Goal: Find specific page/section: Find specific page/section

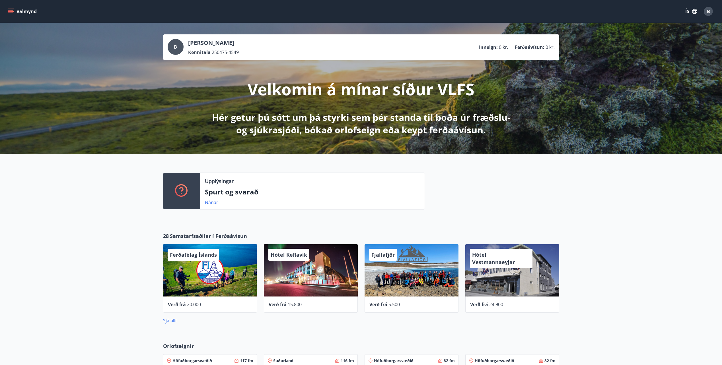
click at [707, 12] on span "B" at bounding box center [708, 11] width 3 height 6
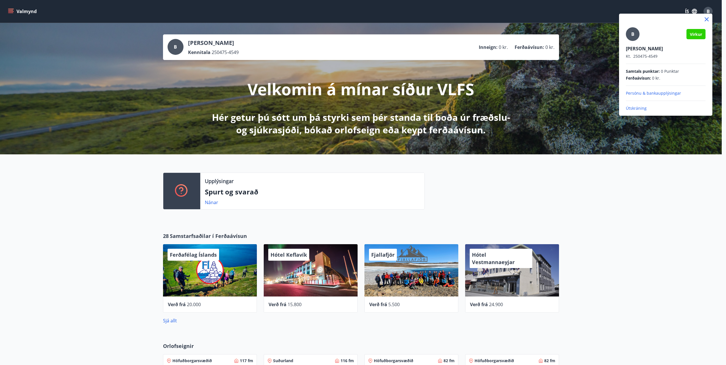
click at [16, 11] on div at bounding box center [363, 182] width 726 height 365
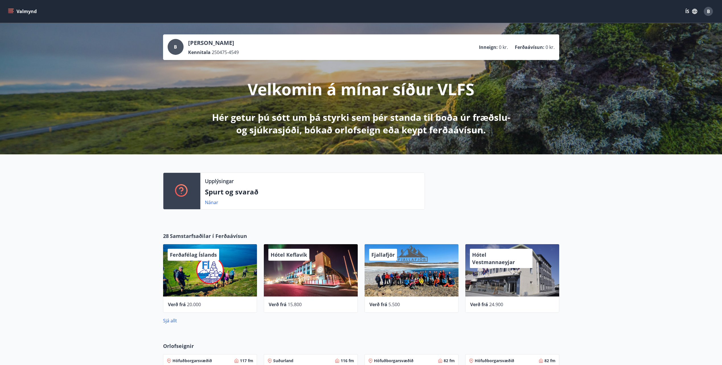
click at [11, 12] on icon "menu" at bounding box center [11, 11] width 6 height 1
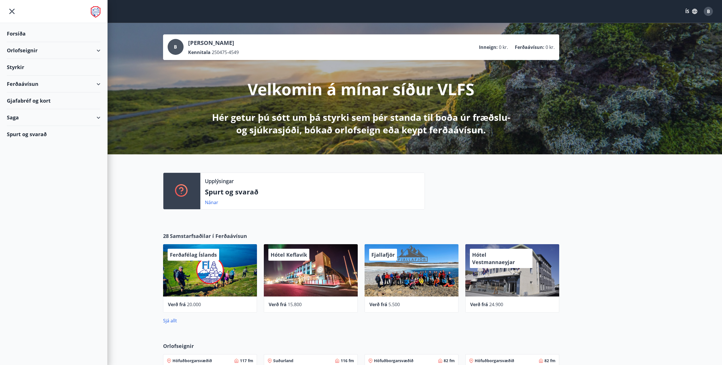
click at [95, 114] on div "Saga" at bounding box center [54, 117] width 94 height 17
click at [24, 147] on div "Bókanir" at bounding box center [53, 144] width 84 height 12
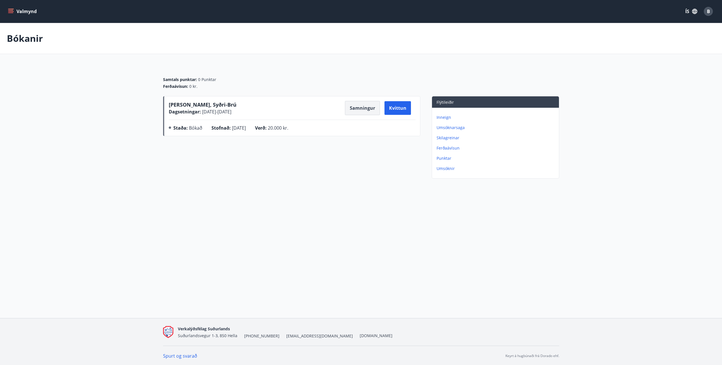
click at [366, 108] on button "Samningur" at bounding box center [362, 108] width 35 height 14
